Goal: Information Seeking & Learning: Find specific fact

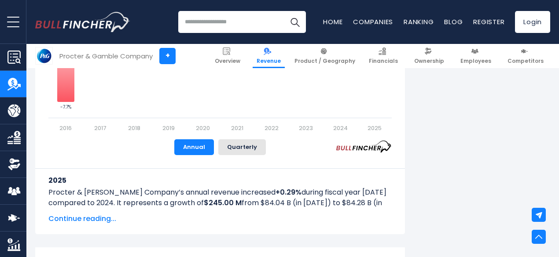
click at [97, 215] on span "Continue reading..." at bounding box center [219, 219] width 343 height 11
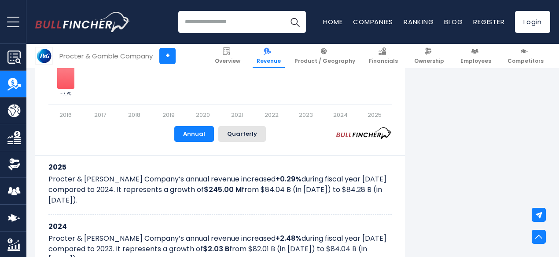
scroll to position [691, 0]
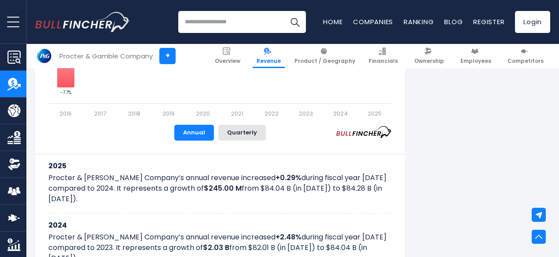
drag, startPoint x: 379, startPoint y: 136, endPoint x: 39, endPoint y: 164, distance: 341.0
copy div "2025 Procter & Gamble Company’s annual revenue increased +0.29% during fiscal y…"
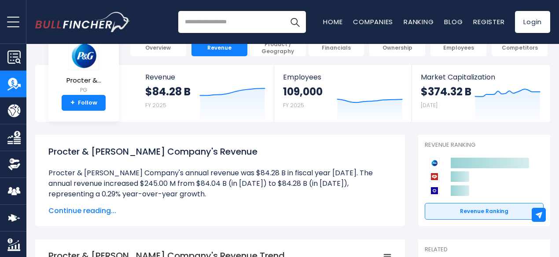
scroll to position [0, 0]
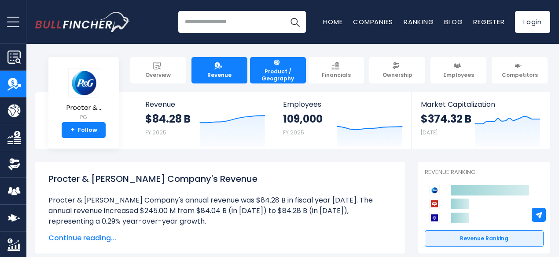
click at [272, 68] on span "Product / Geography" at bounding box center [278, 75] width 48 height 14
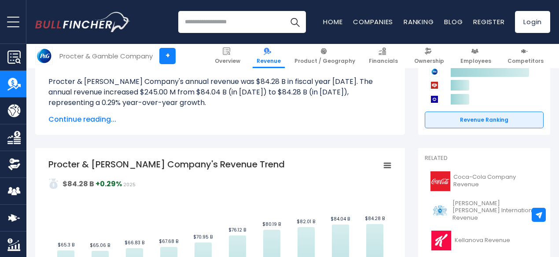
scroll to position [132, 0]
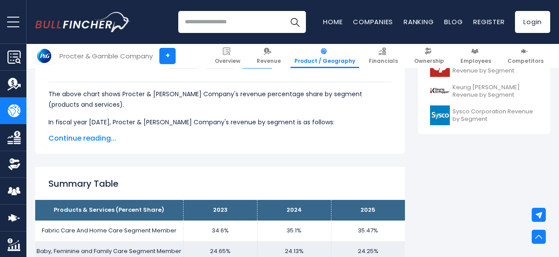
click at [98, 136] on span "Continue reading..." at bounding box center [219, 138] width 343 height 11
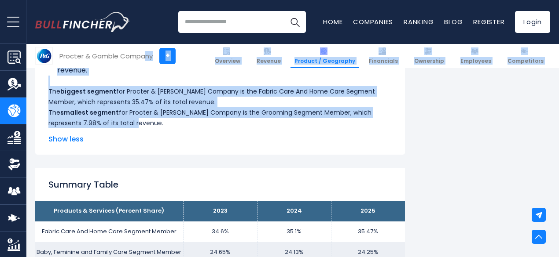
scroll to position [385, 0]
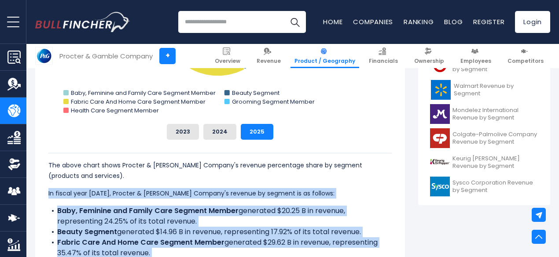
copy div "In fiscal year [DATE], Procter & [PERSON_NAME] Company's revenue by segment is …"
drag, startPoint x: 166, startPoint y: 126, endPoint x: 41, endPoint y: 194, distance: 142.4
click at [41, 194] on div "Procter & [PERSON_NAME] Company's Revenue Share by Segment Created with Highcha…" at bounding box center [220, 155] width 370 height 449
click at [206, 132] on button "2024" at bounding box center [219, 132] width 33 height 16
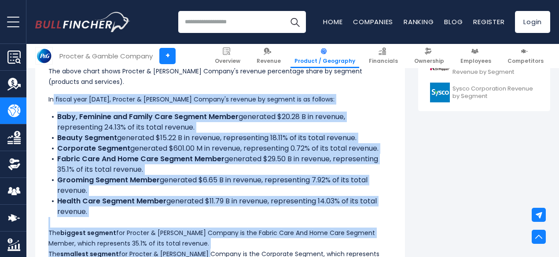
scroll to position [523, 0]
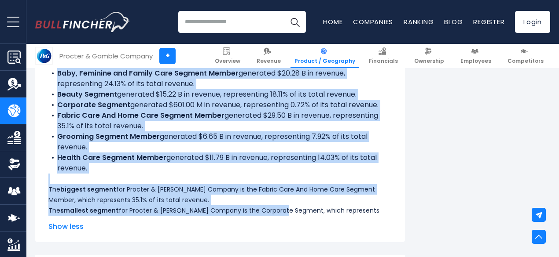
drag, startPoint x: 46, startPoint y: 195, endPoint x: 315, endPoint y: 213, distance: 269.6
click at [315, 213] on div "The above chart shows Procter & [PERSON_NAME] Company's revenue percentage shar…" at bounding box center [219, 120] width 343 height 211
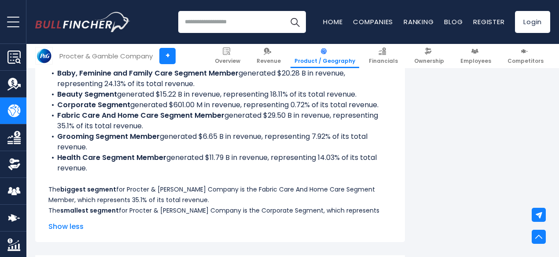
click at [72, 225] on span "Show less" at bounding box center [219, 227] width 343 height 11
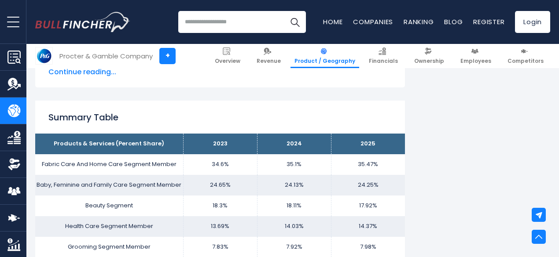
click at [81, 74] on span "Continue reading..." at bounding box center [219, 72] width 343 height 11
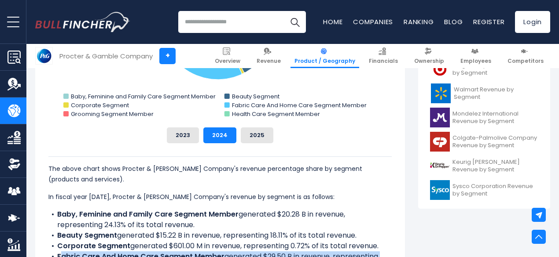
scroll to position [390, 0]
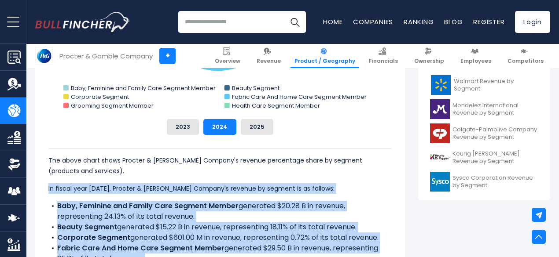
drag, startPoint x: 184, startPoint y: 228, endPoint x: 41, endPoint y: 190, distance: 147.7
click at [48, 190] on div "The above chart shows Procter & [PERSON_NAME] Company's revenue percentage shar…" at bounding box center [219, 255] width 343 height 241
copy div "In fiscal year [DATE], Procter & [PERSON_NAME] Company's revenue by segment is …"
click at [180, 127] on button "2023" at bounding box center [183, 127] width 32 height 16
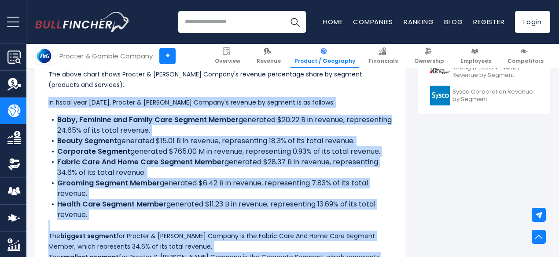
scroll to position [657, 0]
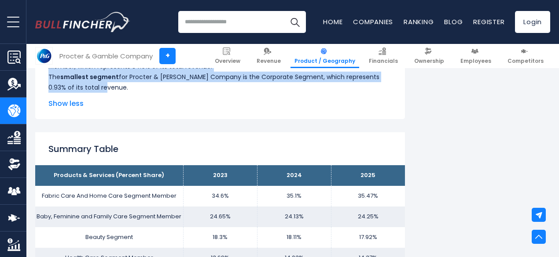
copy div "In fiscal year [DATE], Procter & [PERSON_NAME] Company's revenue by segment is …"
drag, startPoint x: 40, startPoint y: 191, endPoint x: 192, endPoint y: 89, distance: 182.4
